Goal: Task Accomplishment & Management: Use online tool/utility

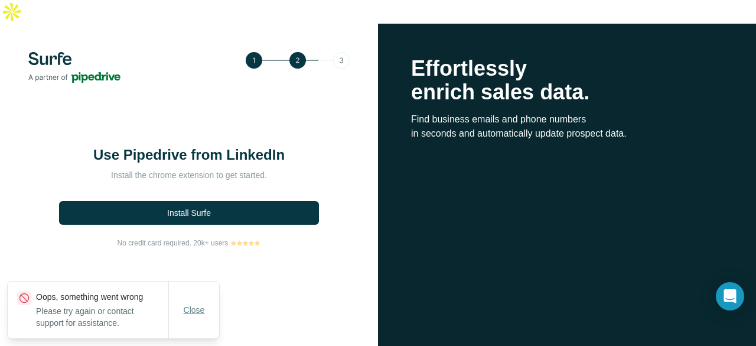
click at [207, 312] on button "Close" at bounding box center [194, 309] width 38 height 21
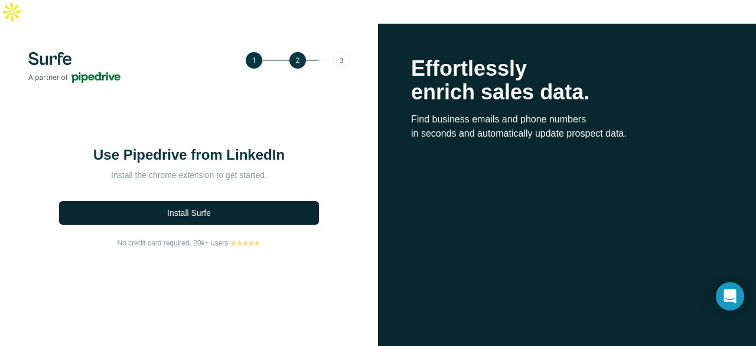
click at [220, 201] on button "Install Surfe" at bounding box center [189, 213] width 260 height 24
